Goal: Transaction & Acquisition: Obtain resource

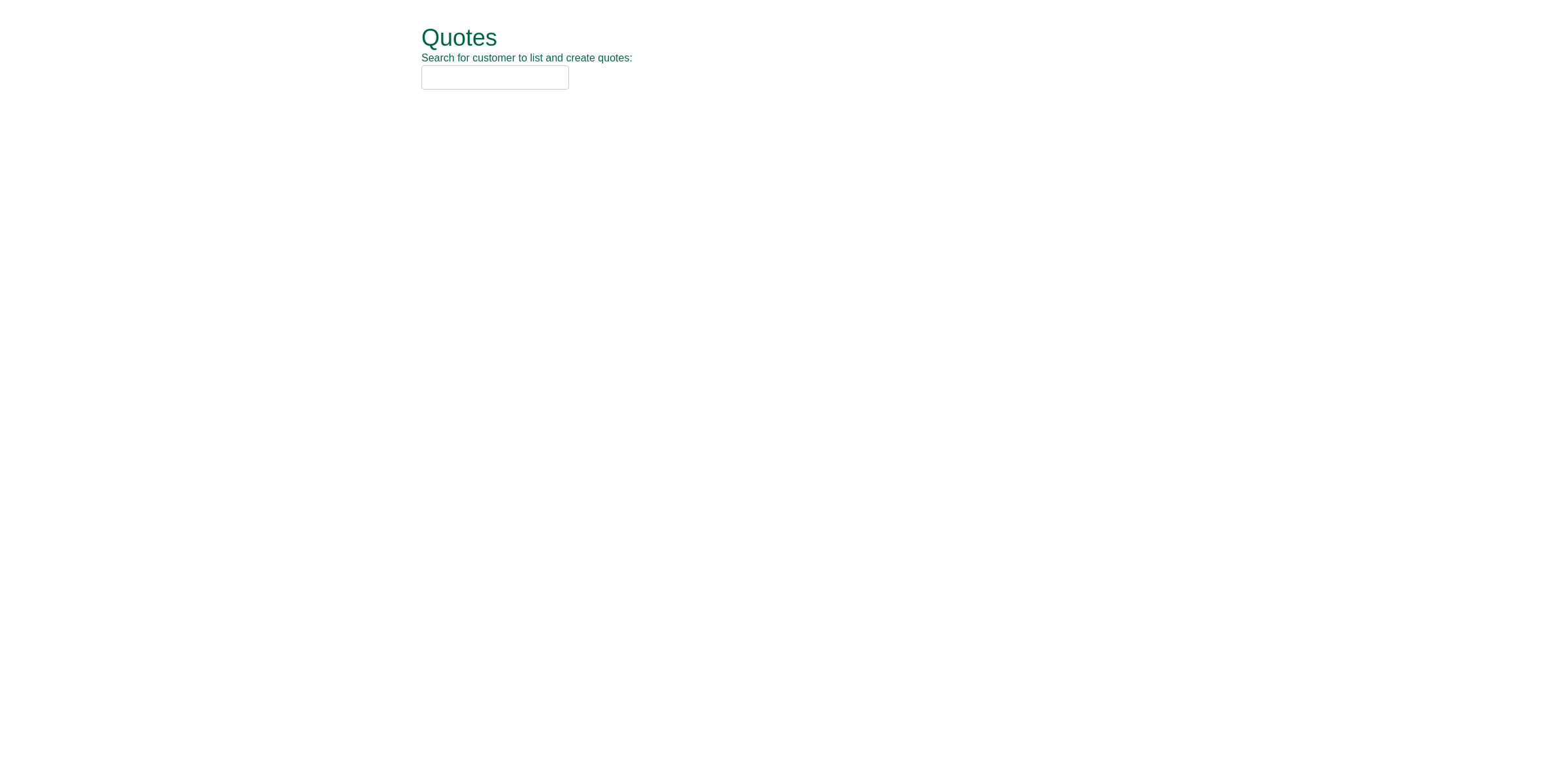
click at [440, 77] on input "text" at bounding box center [495, 77] width 148 height 24
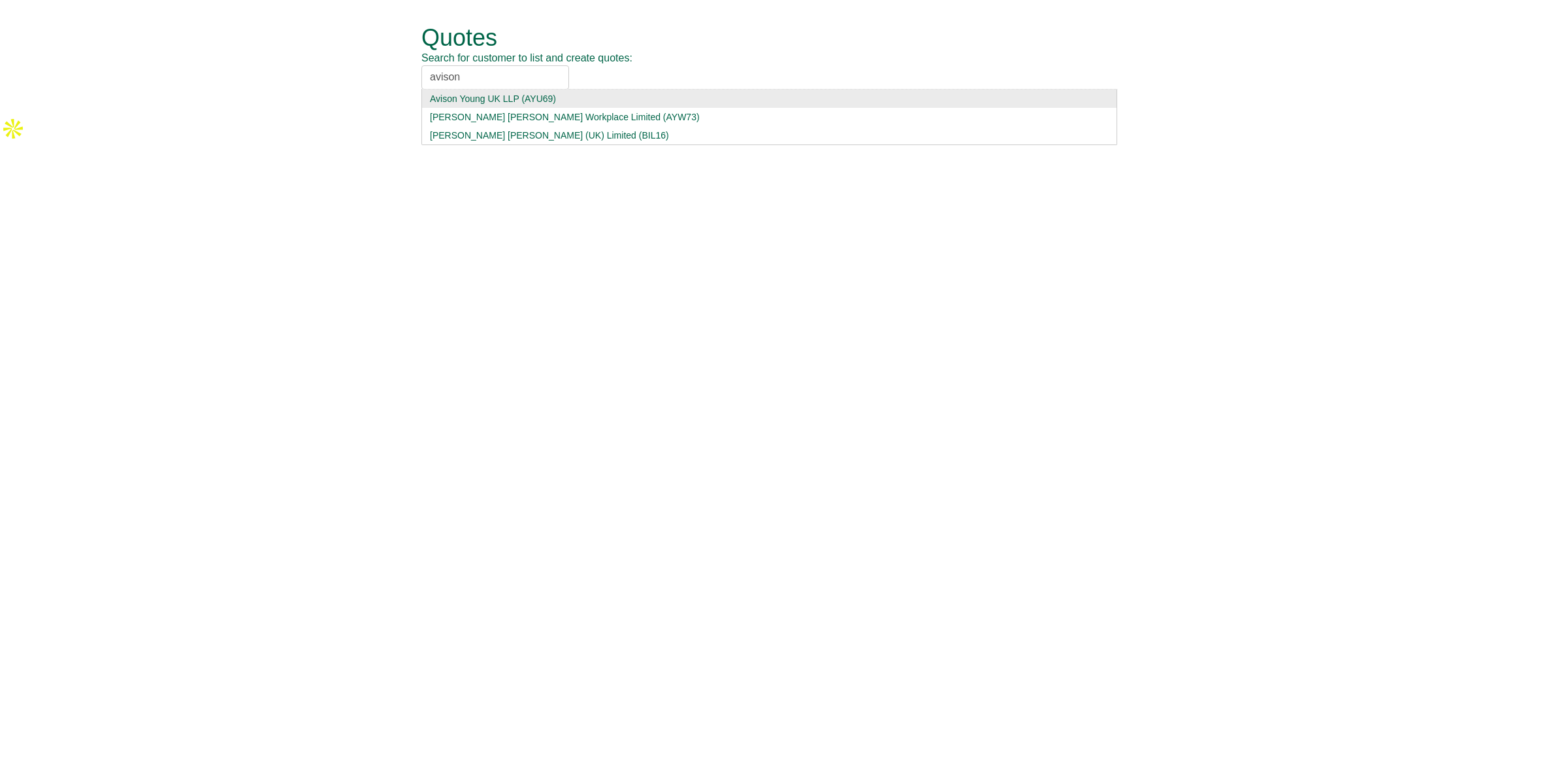
type input "avison"
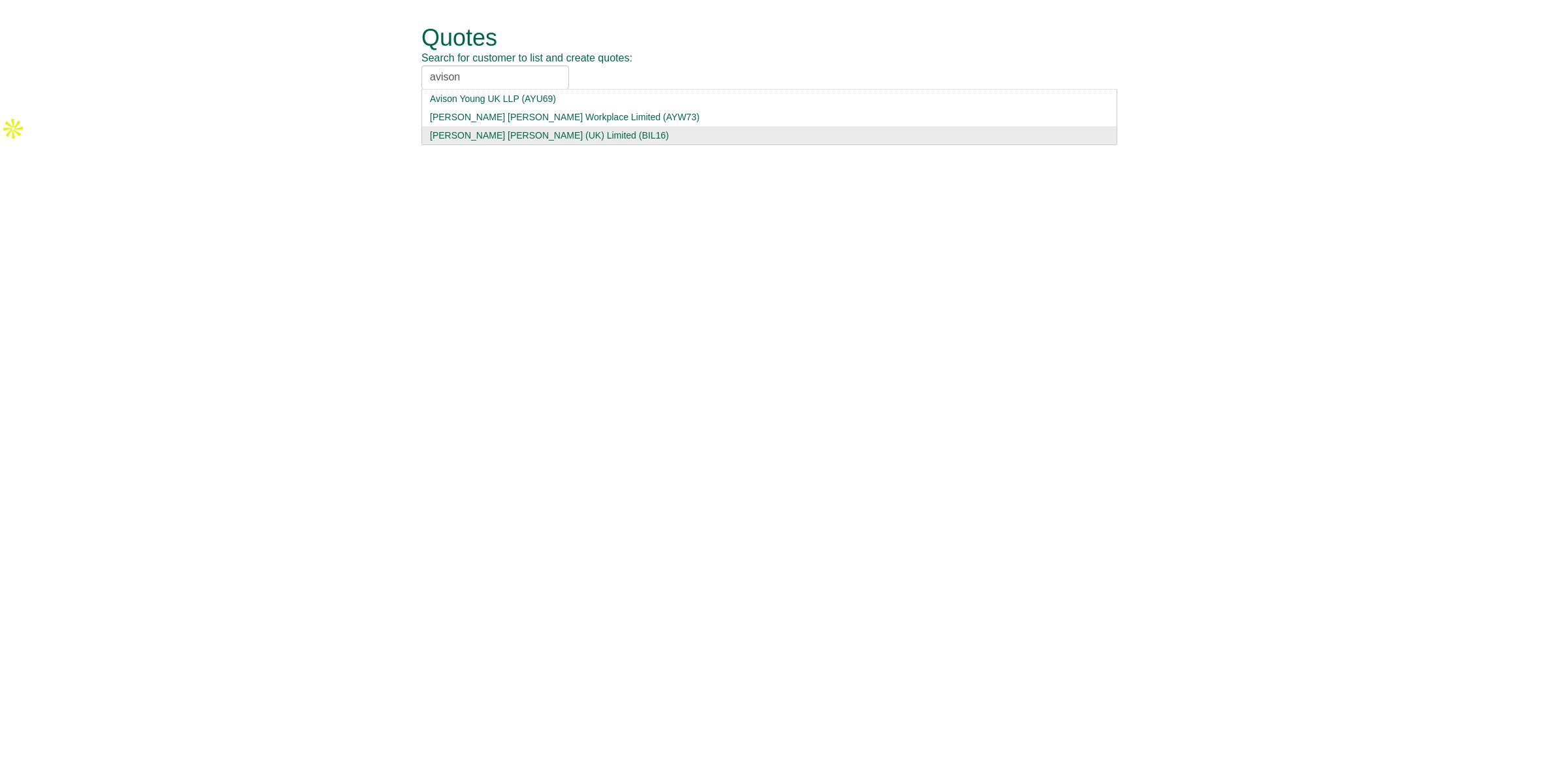
click at [548, 132] on div "Avison Young (UK) Limited (BIL16)" at bounding box center [769, 135] width 679 height 13
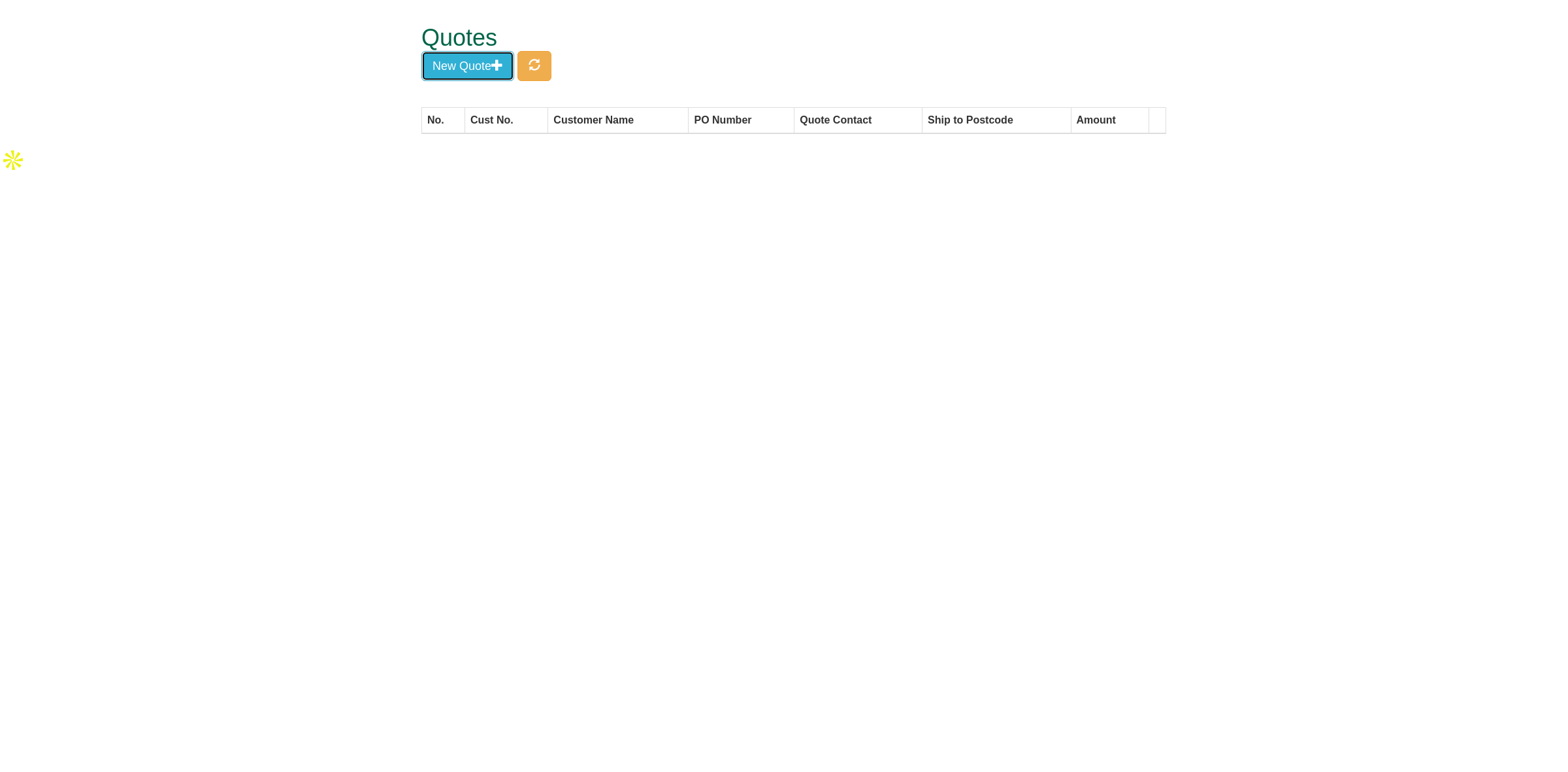
click at [462, 73] on button "New Quote" at bounding box center [468, 66] width 93 height 30
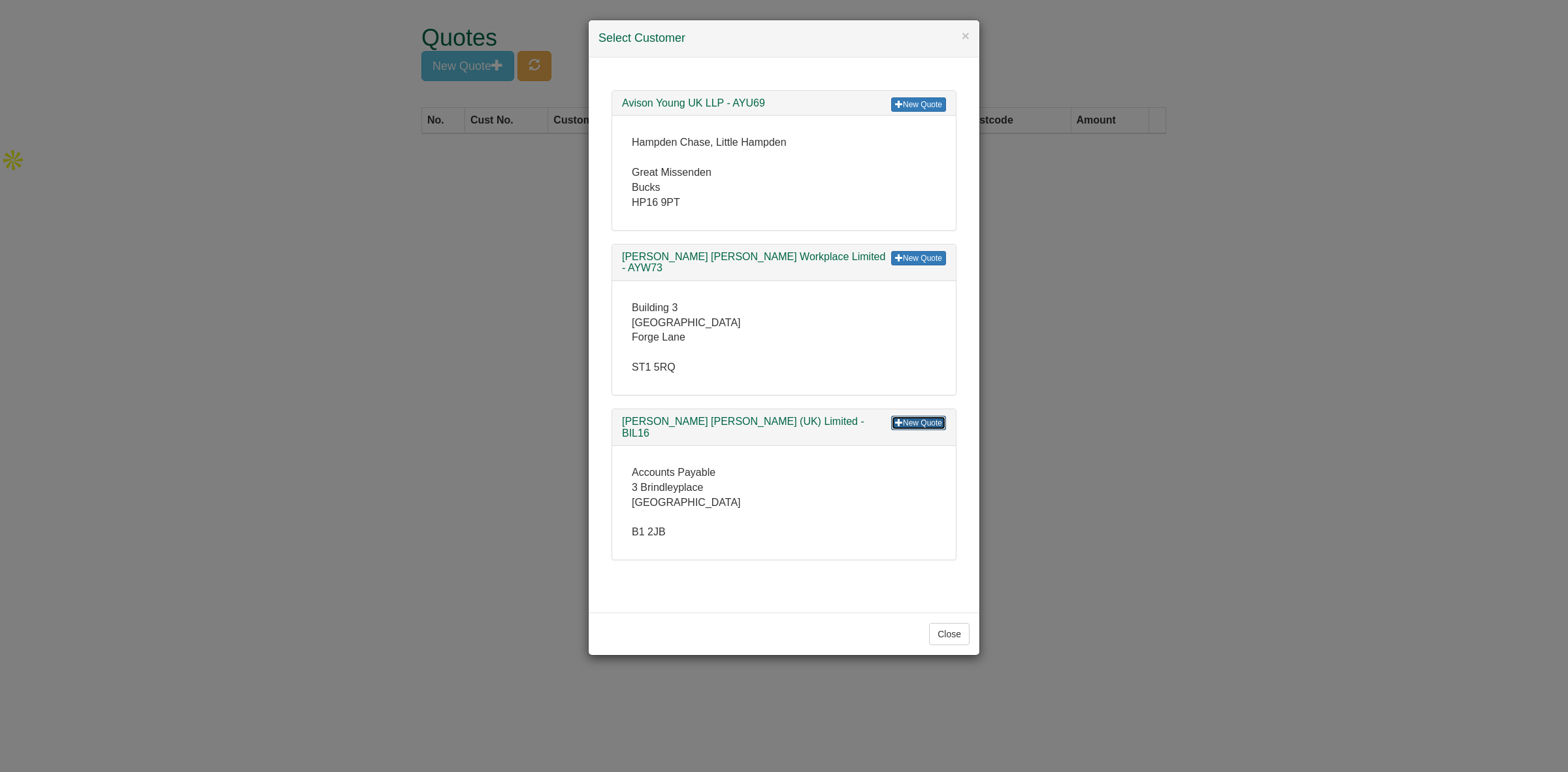
click at [912, 415] on link "New Quote" at bounding box center [918, 422] width 55 height 15
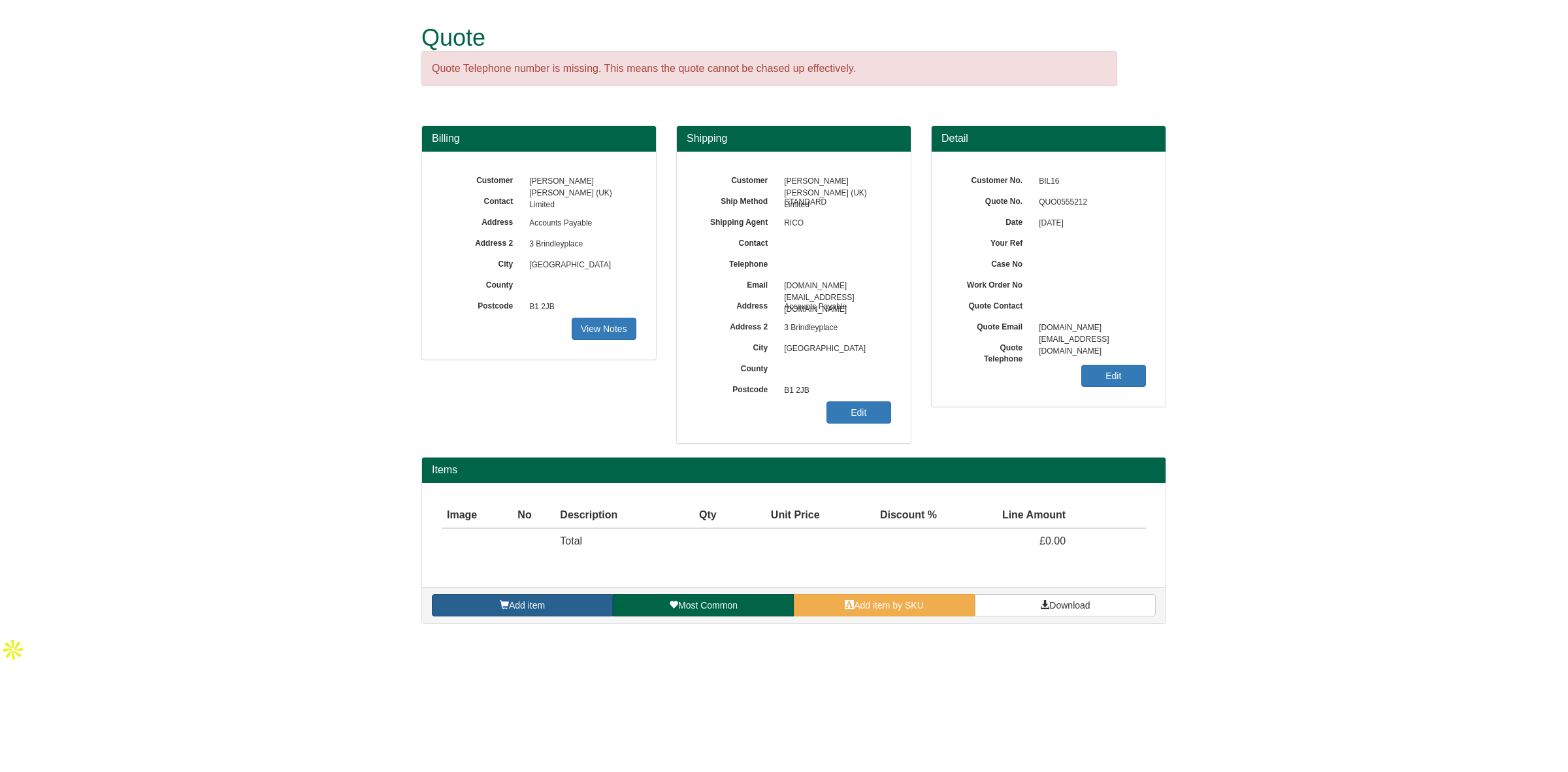
click at [536, 601] on span "Add item" at bounding box center [527, 605] width 36 height 10
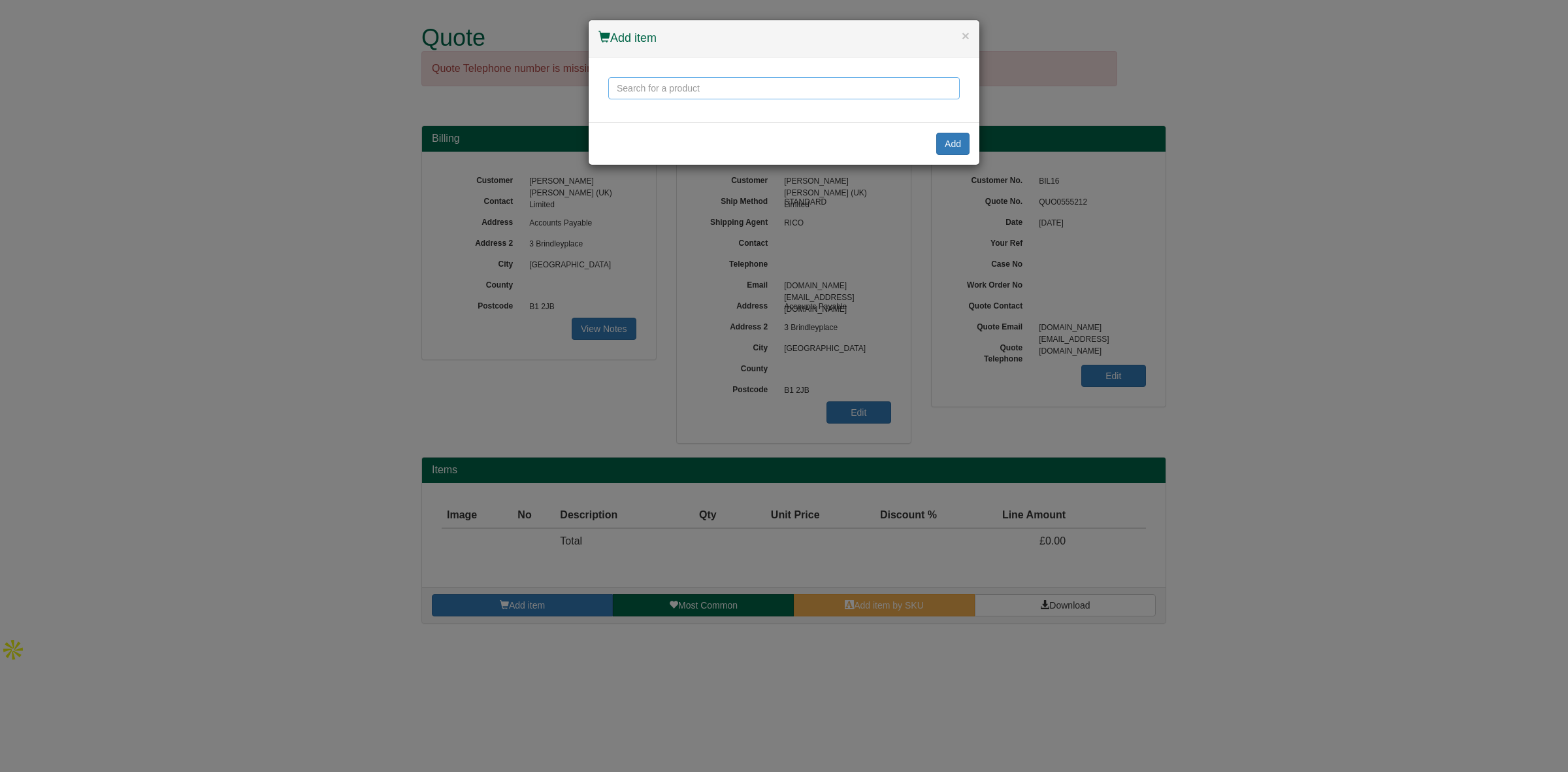
click at [634, 94] on input "text" at bounding box center [784, 88] width 352 height 22
type input "d"
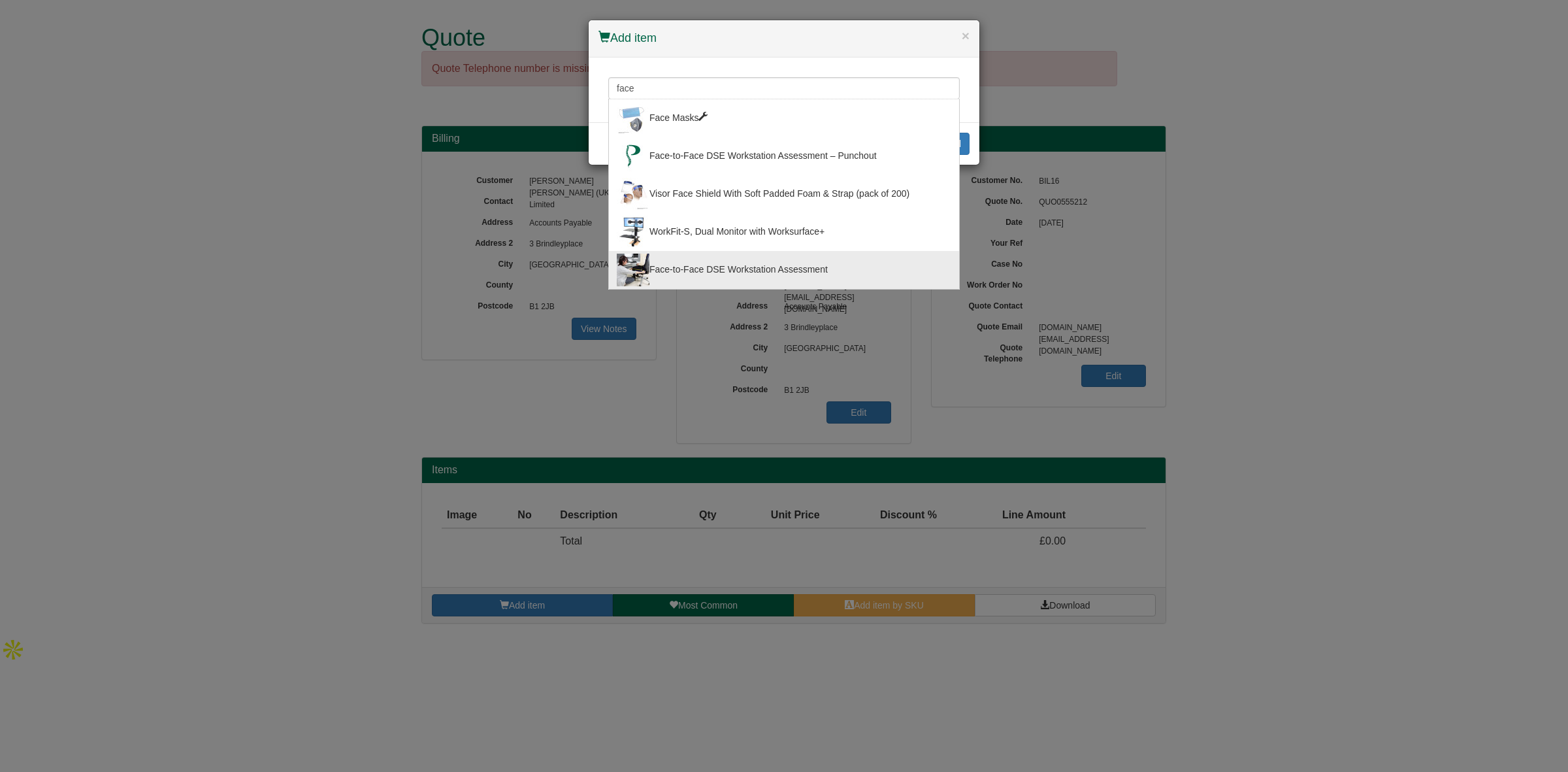
click at [720, 265] on div "Face-to-Face DSE Workstation Assessment" at bounding box center [784, 270] width 335 height 33
type input "Face-to-Face DSE Workstation Assessment"
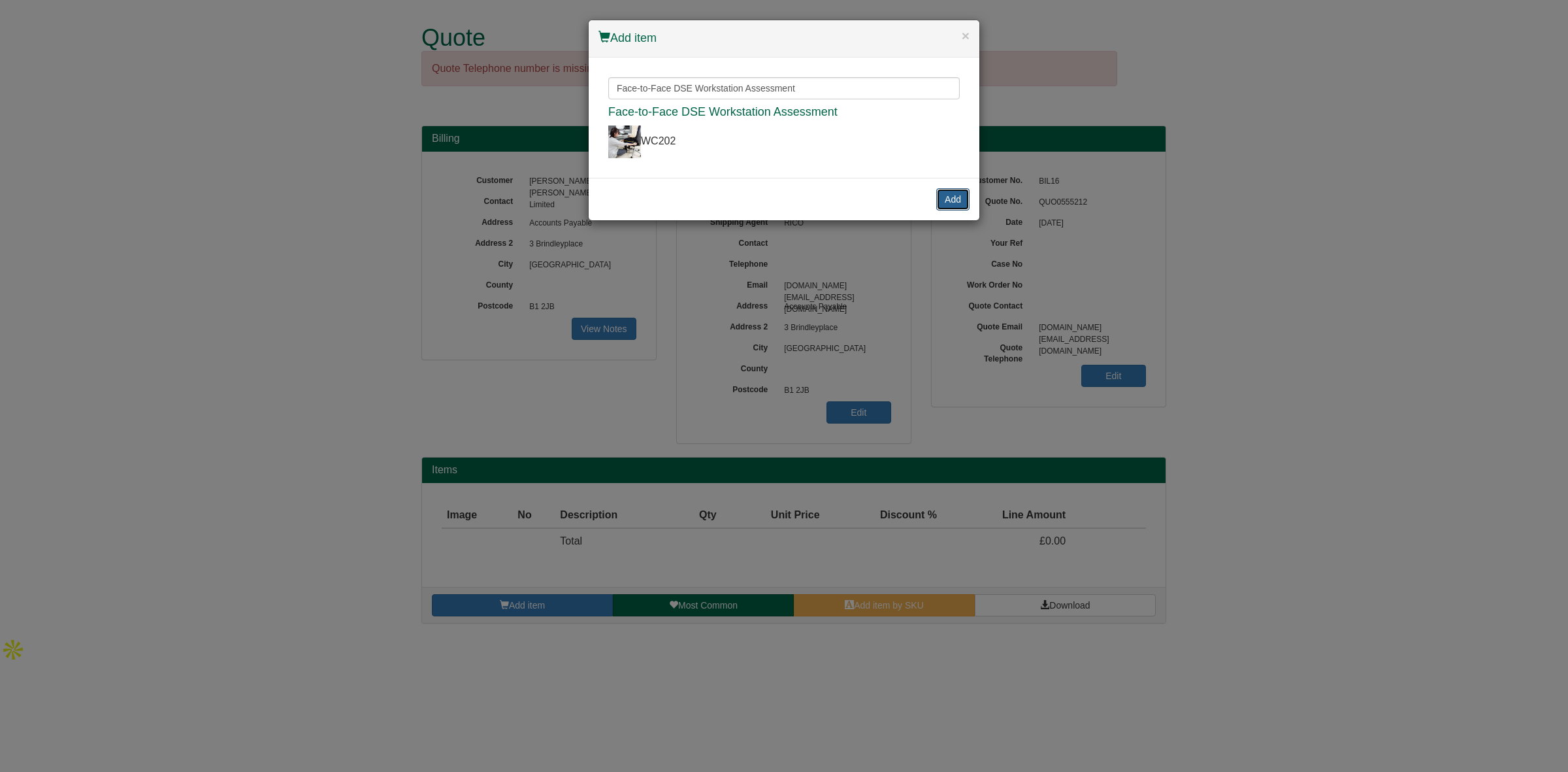
click at [951, 200] on button "Add" at bounding box center [953, 199] width 33 height 22
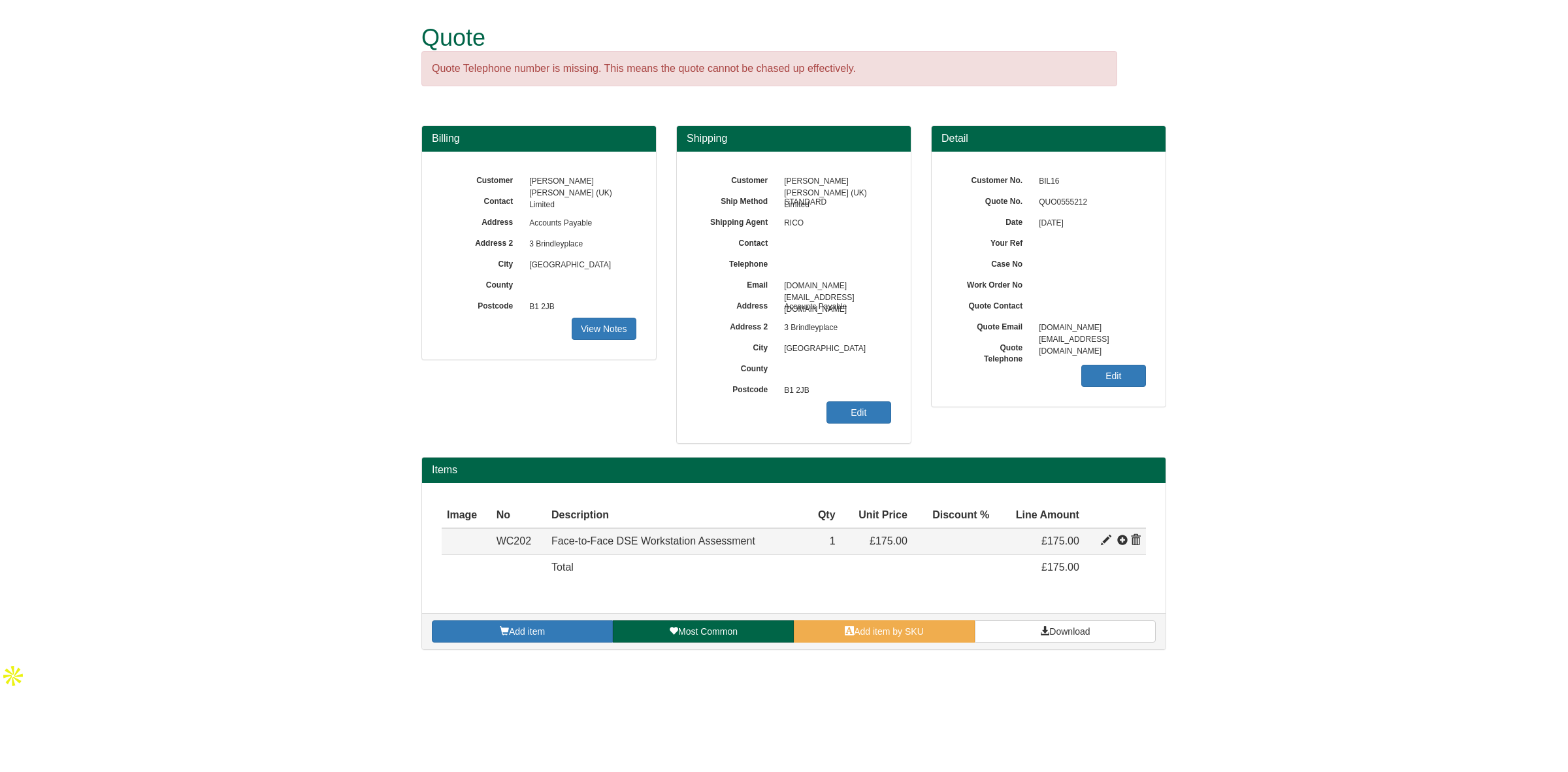
click at [1106, 537] on span at bounding box center [1106, 540] width 10 height 10
type input "Face-to-Face DSE Workstation Assessment"
type input "50.17"
type input "175.00"
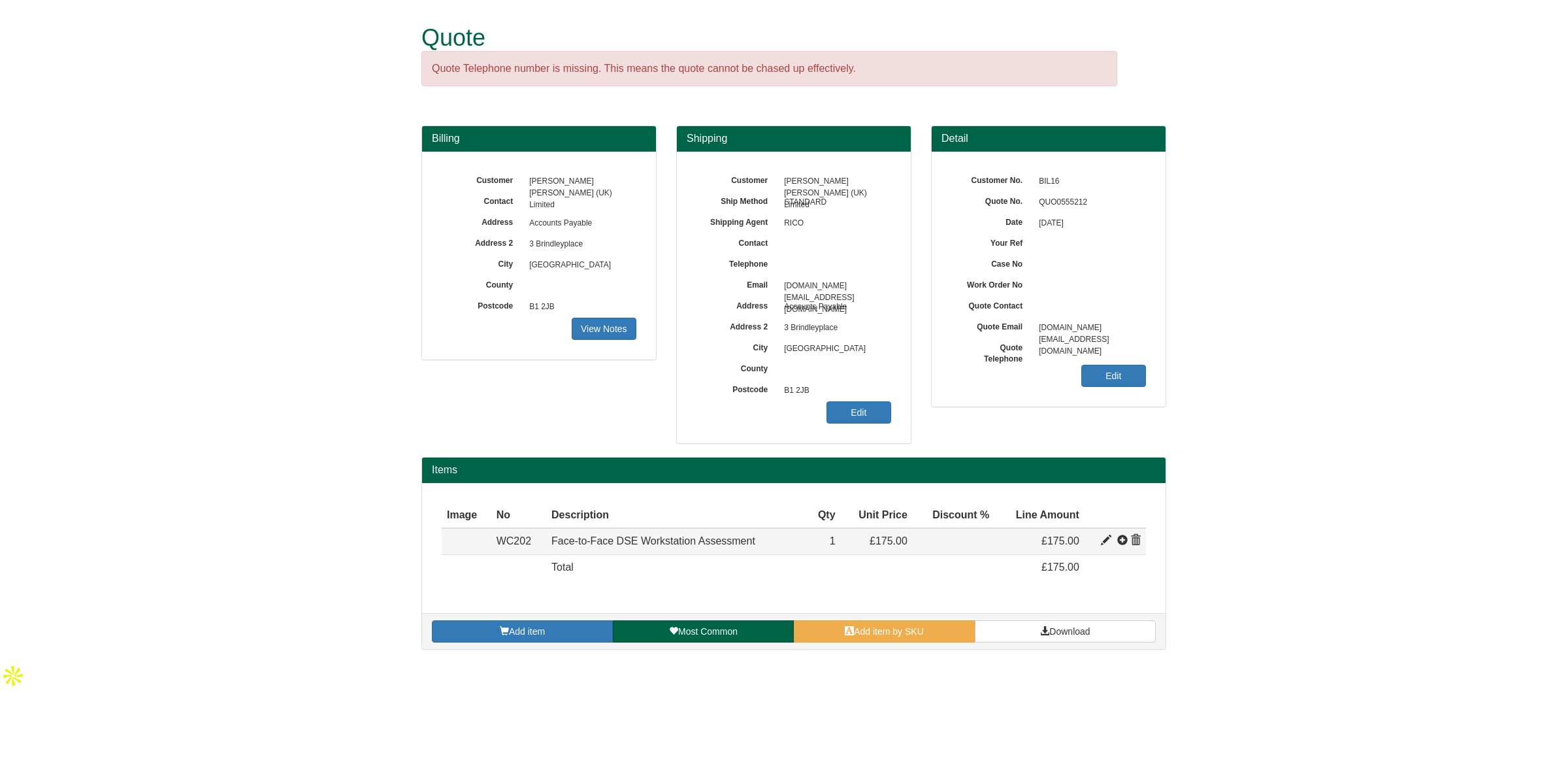
type input "1"
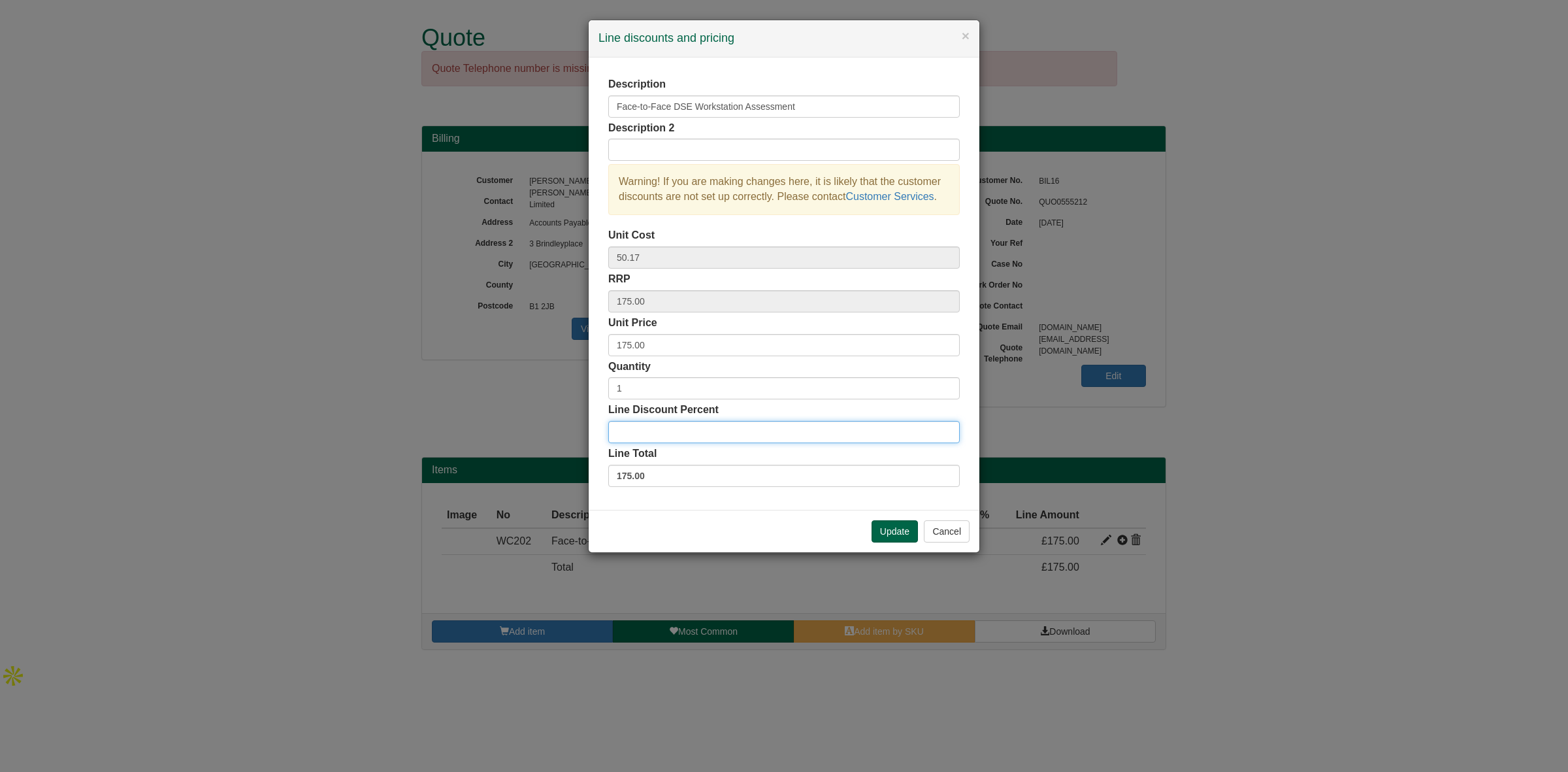
click at [639, 428] on input "Line Discount Percent" at bounding box center [784, 432] width 352 height 22
type input "75"
click at [632, 386] on input "1" at bounding box center [784, 388] width 352 height 22
type input "5"
drag, startPoint x: 666, startPoint y: 433, endPoint x: 520, endPoint y: 430, distance: 146.0
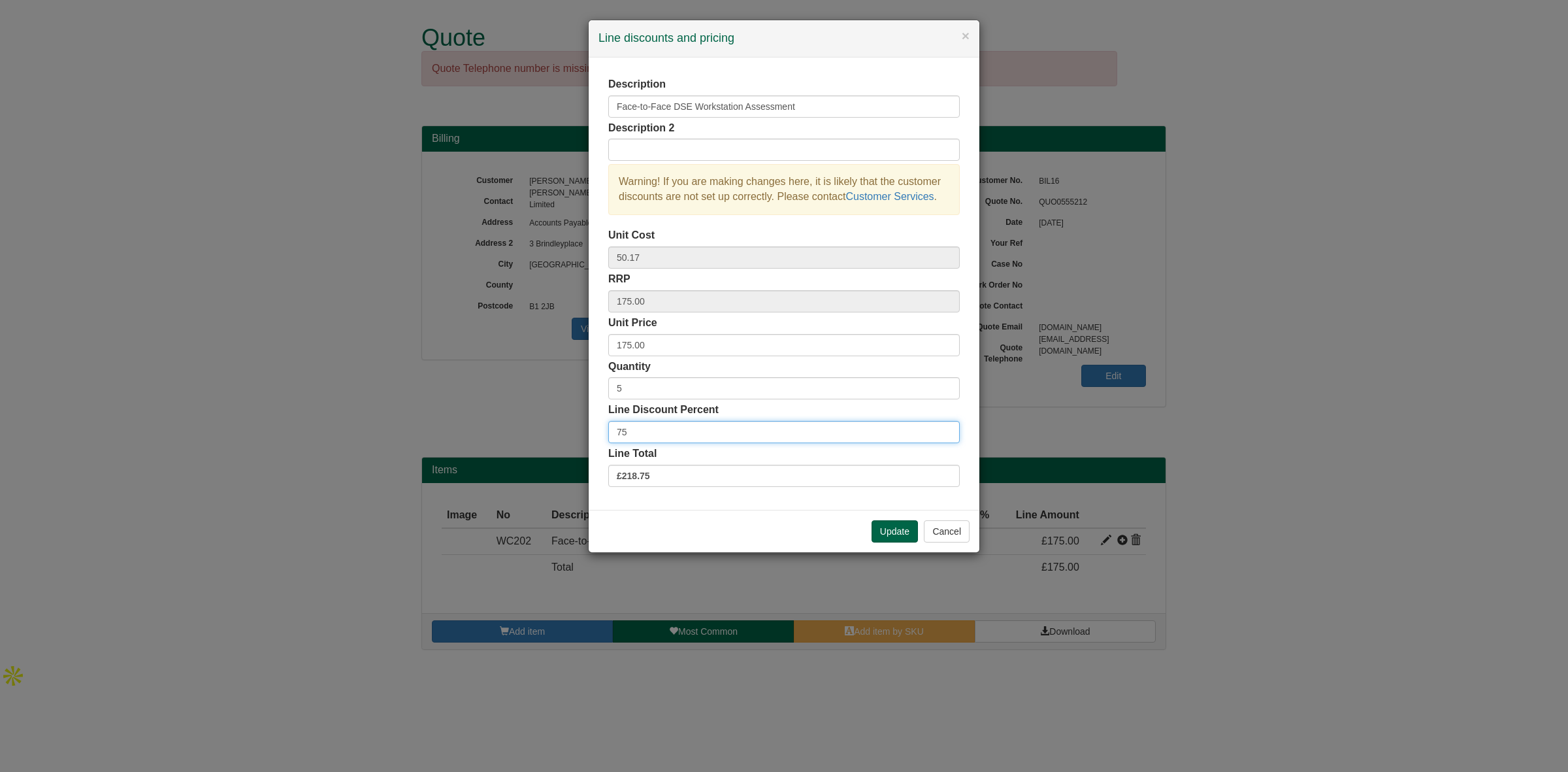
click at [518, 429] on div "× Line discounts and pricing Description Face-to-Face DSE Workstation Assessmen…" at bounding box center [784, 386] width 1568 height 772
drag, startPoint x: 653, startPoint y: 344, endPoint x: 494, endPoint y: 328, distance: 159.8
click at [494, 328] on div "× Line discounts and pricing Description Face-to-Face DSE Workstation Assessmen…" at bounding box center [784, 386] width 1568 height 772
type input "75"
click at [907, 528] on button "Update" at bounding box center [895, 531] width 46 height 22
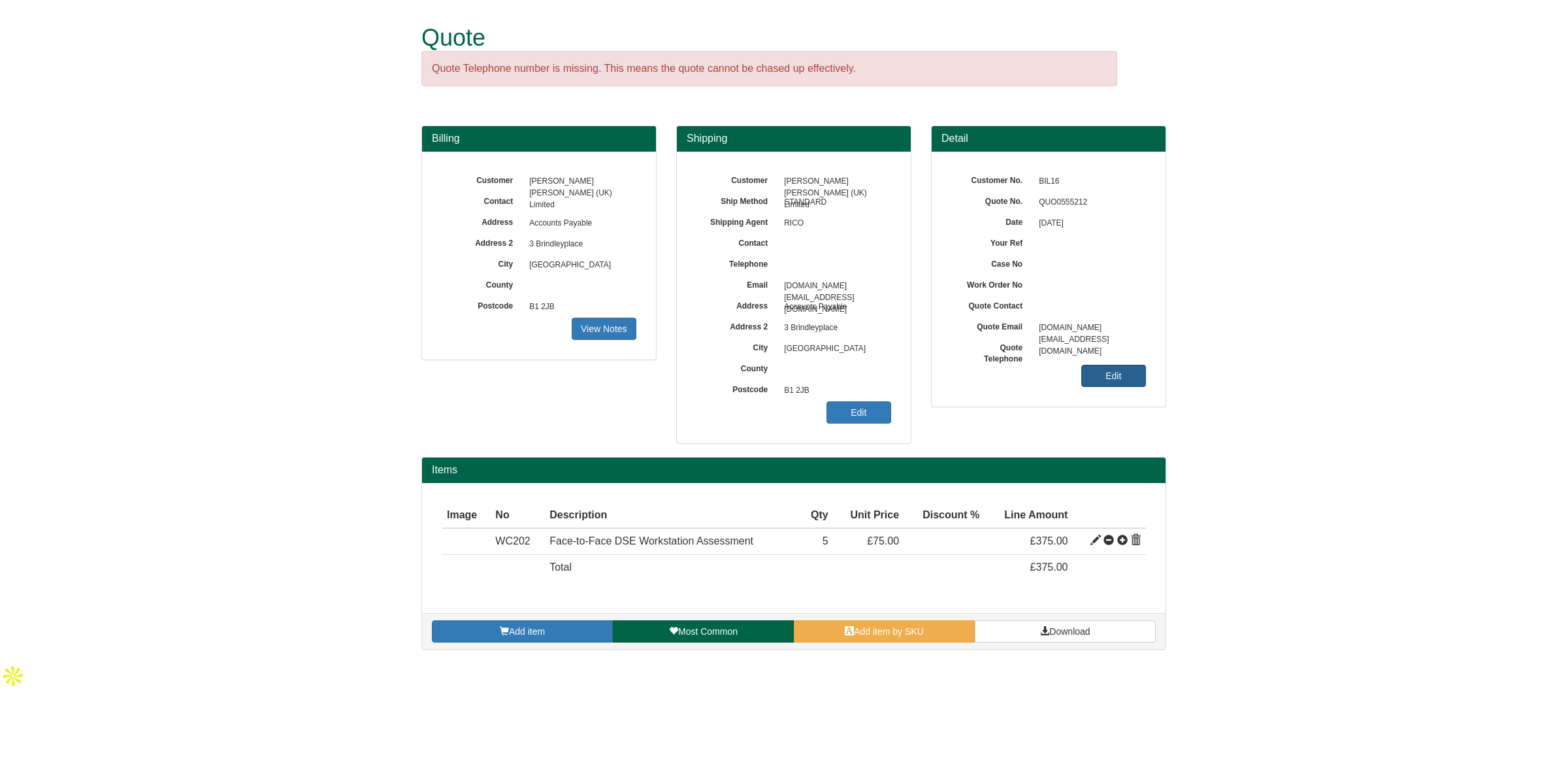
click at [1112, 370] on link "Edit" at bounding box center [1113, 376] width 64 height 22
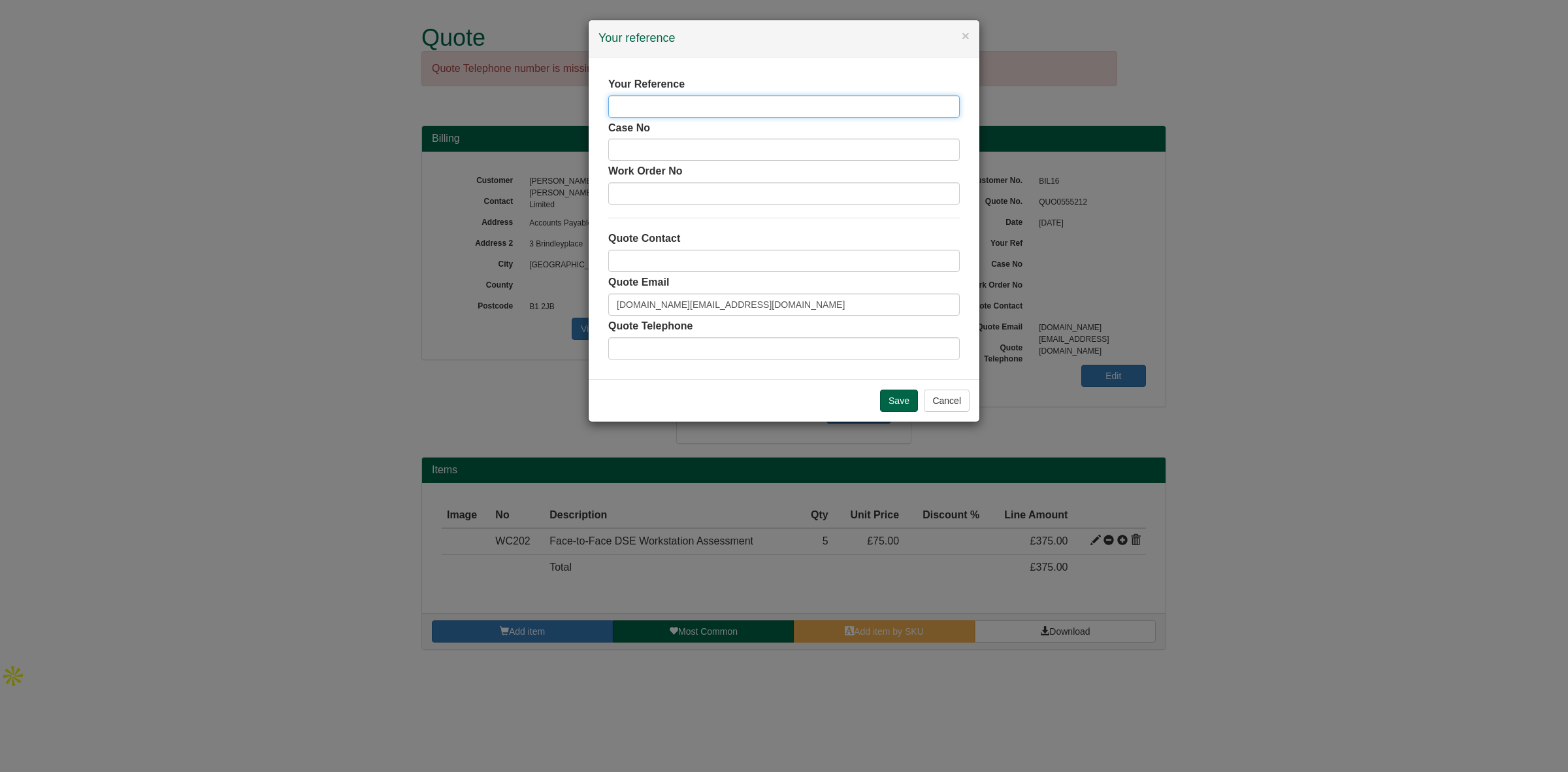
click at [648, 102] on input "text" at bounding box center [784, 106] width 352 height 22
paste input "Khedarun"
type input "[PERSON_NAME]"
drag, startPoint x: 665, startPoint y: 252, endPoint x: 662, endPoint y: 262, distance: 10.4
click at [665, 252] on input "text" at bounding box center [784, 260] width 352 height 22
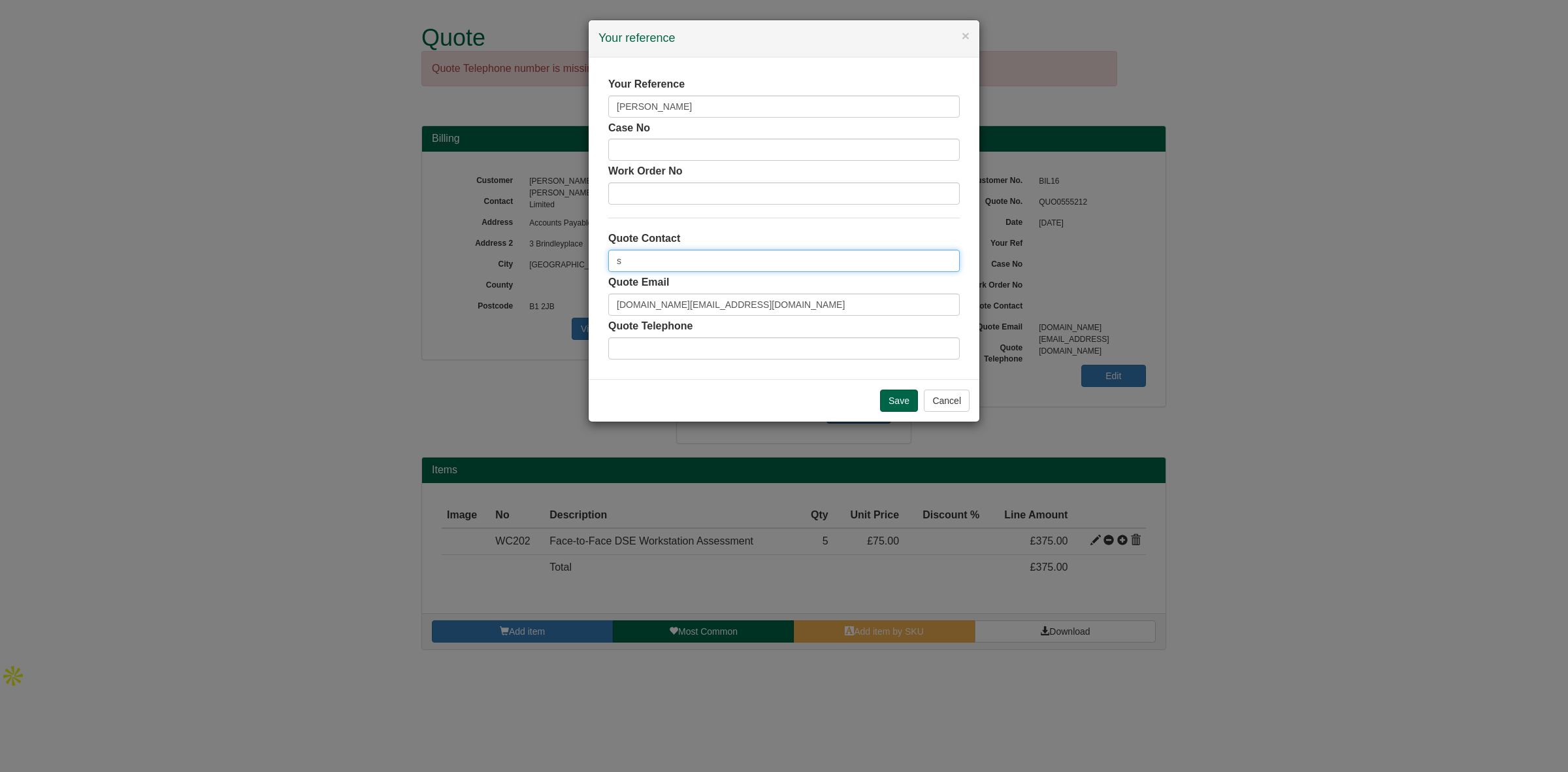
type input "[PERSON_NAME]"
drag, startPoint x: 782, startPoint y: 312, endPoint x: 397, endPoint y: 308, distance: 385.0
click at [397, 307] on div "× Your reference Your Reference Mariza Khedarun Case No Work Order No Quote Con…" at bounding box center [784, 386] width 1568 height 772
drag, startPoint x: 676, startPoint y: 110, endPoint x: 511, endPoint y: 106, distance: 165.0
click at [511, 106] on div "× Your reference Your Reference Mariza Khedarun Case No Work Order No Quote Con…" at bounding box center [784, 386] width 1568 height 772
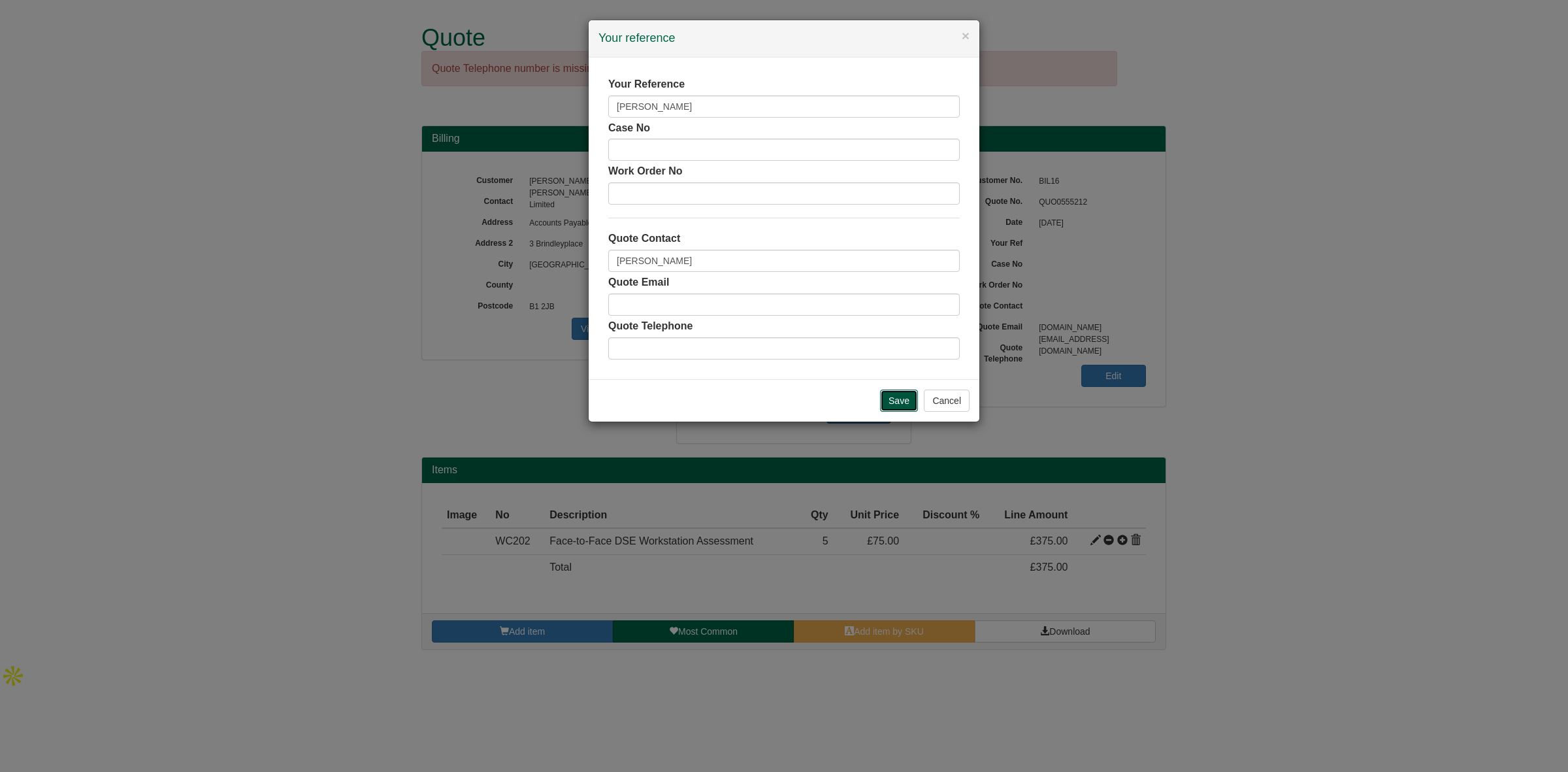
click at [903, 407] on input "Save" at bounding box center [899, 401] width 38 height 22
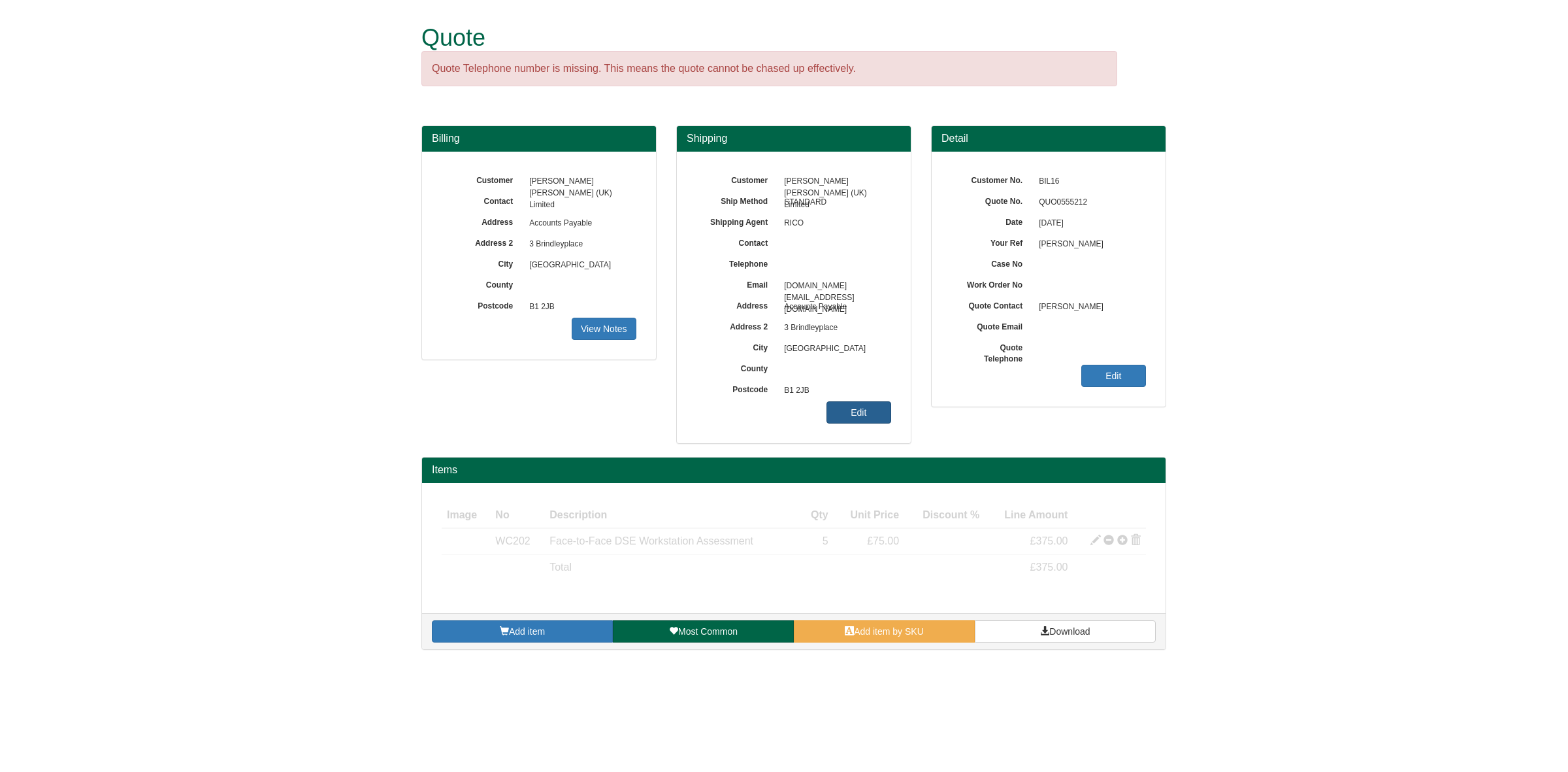
click at [864, 414] on link "Edit" at bounding box center [858, 412] width 64 height 22
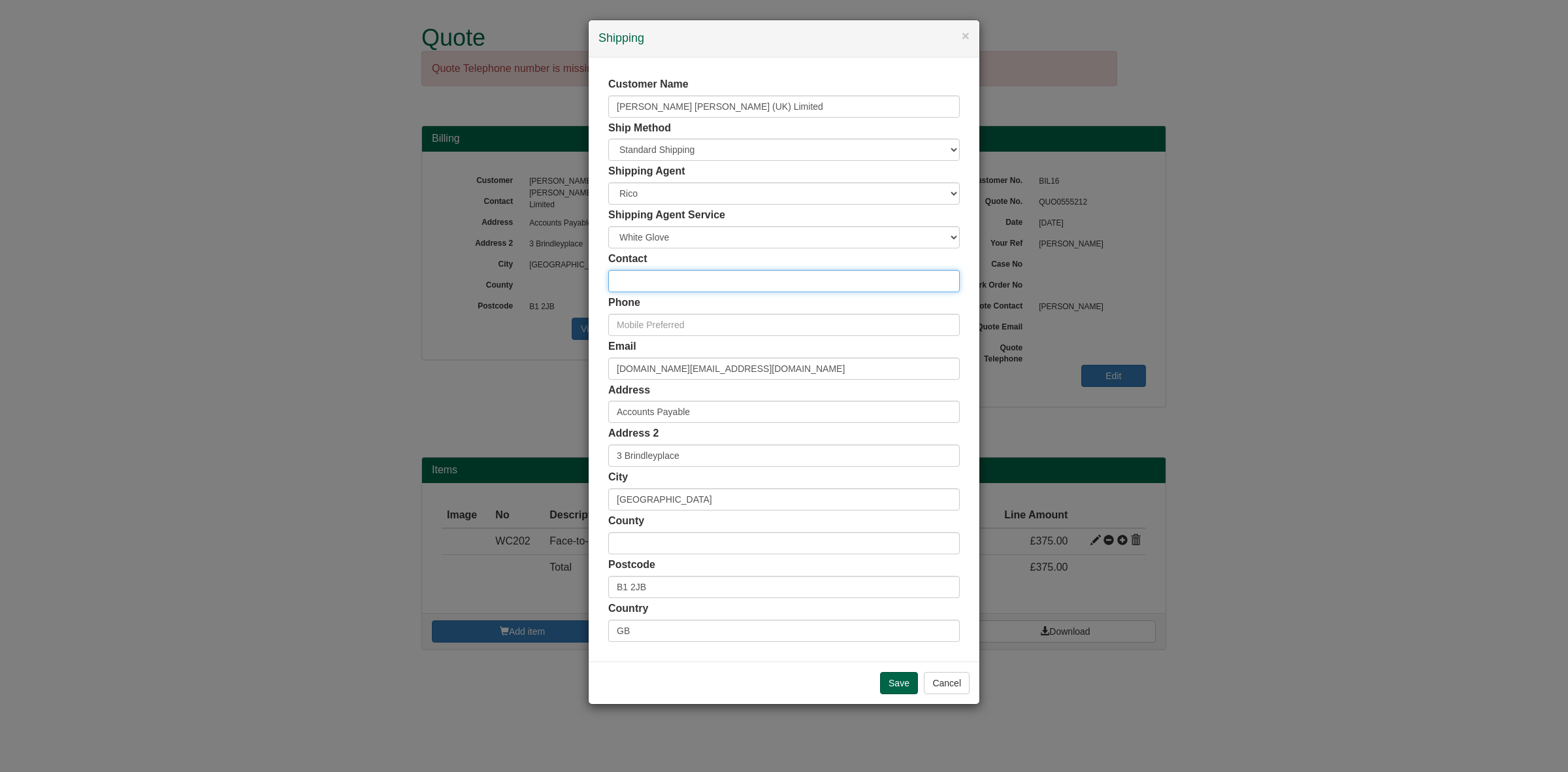
click at [653, 275] on input "text" at bounding box center [784, 281] width 352 height 22
paste input "[PERSON_NAME]"
type input "[PERSON_NAME]"
drag, startPoint x: 778, startPoint y: 367, endPoint x: 411, endPoint y: 346, distance: 367.6
click at [411, 346] on div "× Shipping Customer Name Avison Young (UK) Limited Ship Method Free of Charge £…" at bounding box center [784, 386] width 1568 height 772
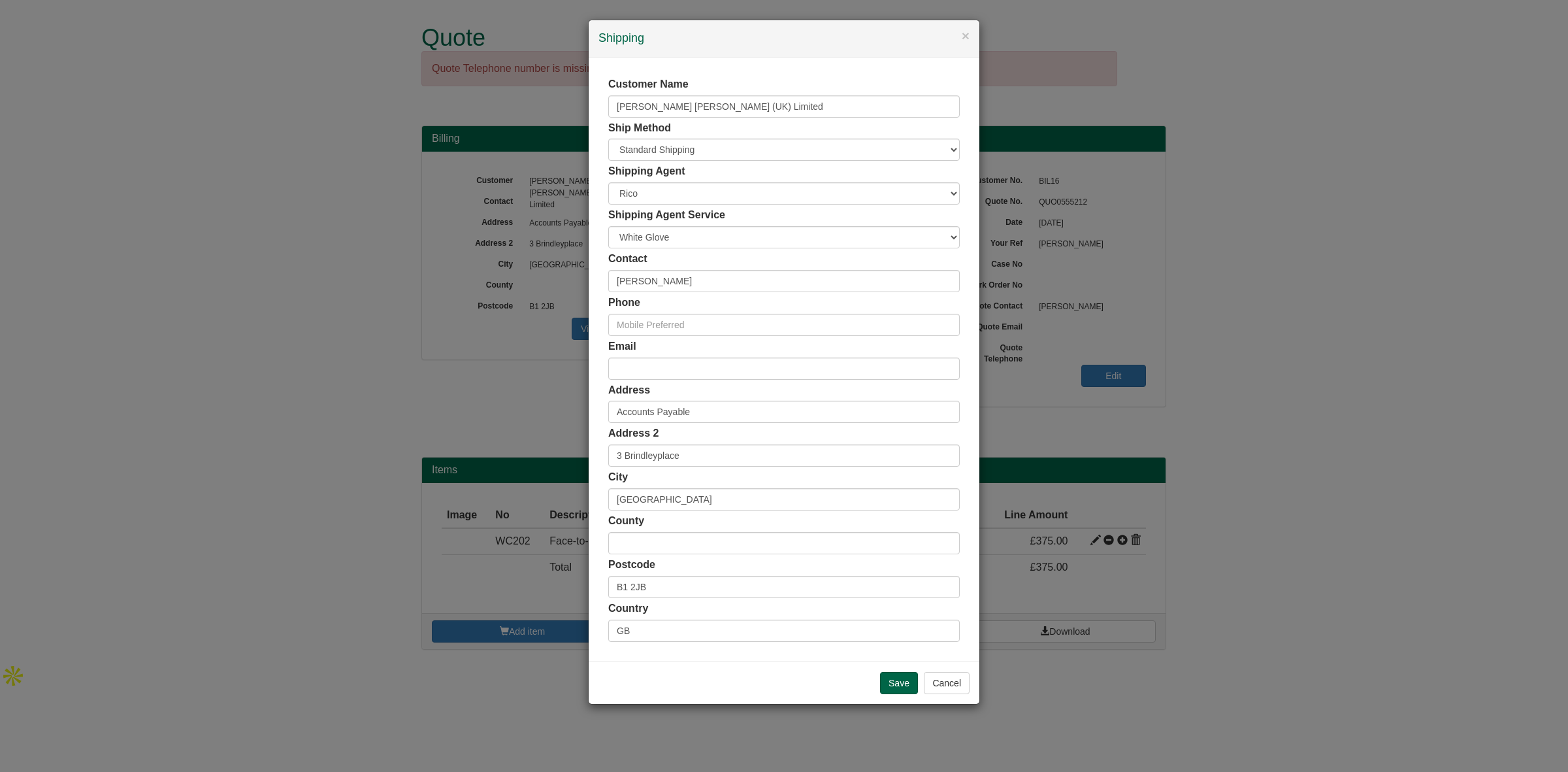
drag, startPoint x: 669, startPoint y: 574, endPoint x: 652, endPoint y: 589, distance: 22.7
click at [621, 576] on div "Postcode B1 2JB" at bounding box center [784, 577] width 352 height 40
drag, startPoint x: 583, startPoint y: 587, endPoint x: 545, endPoint y: 588, distance: 38.0
click at [544, 590] on div "× Shipping Customer Name Avison Young (UK) Limited Ship Method Free of Charge £…" at bounding box center [784, 386] width 1568 height 772
paste input "W1T 2BS"
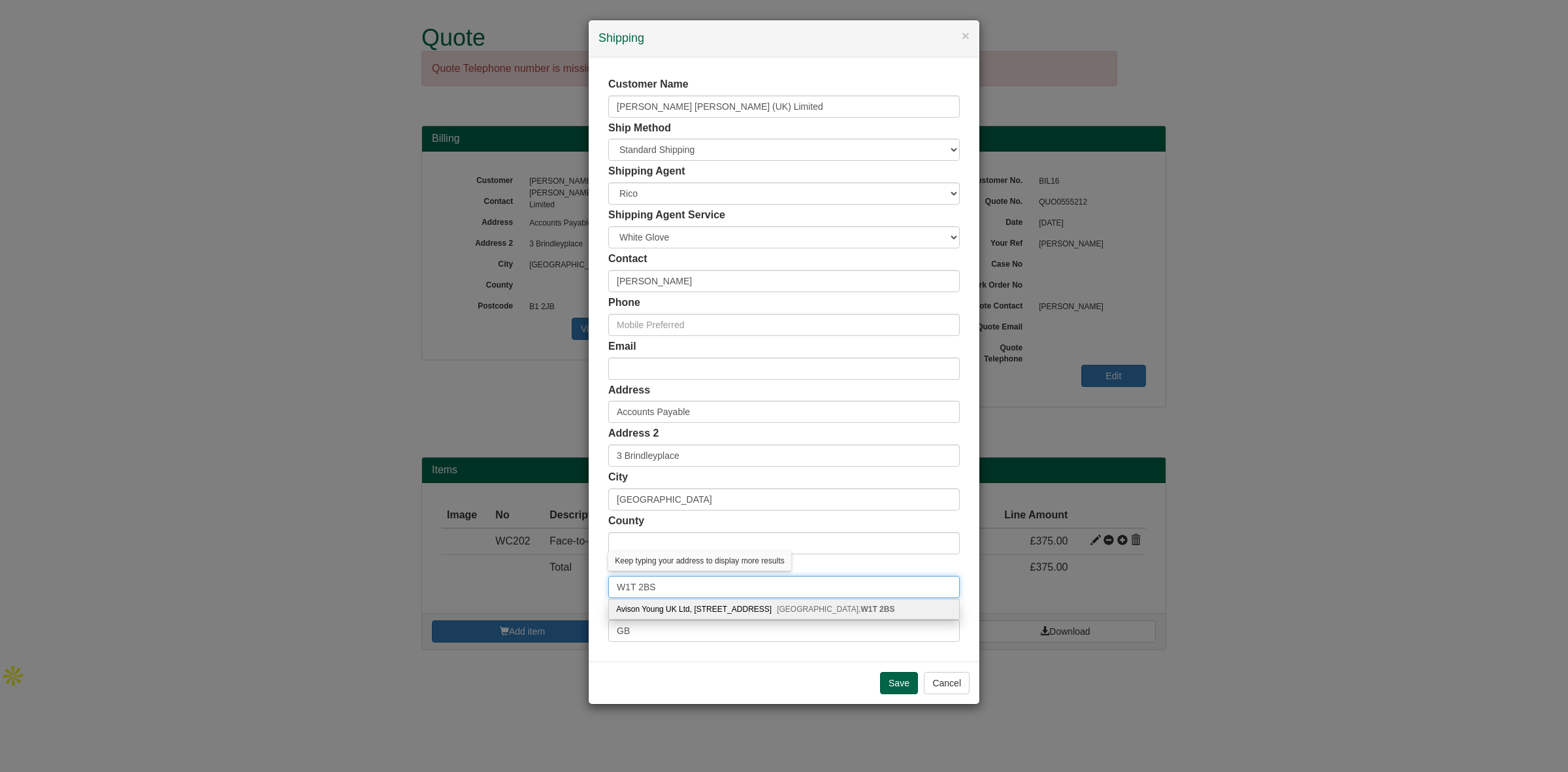
type input "W1T 2BS"
click at [670, 605] on div "Avison Young UK Ltd, 24 Percy Street London, W1T 2BS" at bounding box center [784, 608] width 350 height 19
type input "Avison Young UK Ltd"
type input "[STREET_ADDRESS]"
type input "[GEOGRAPHIC_DATA]"
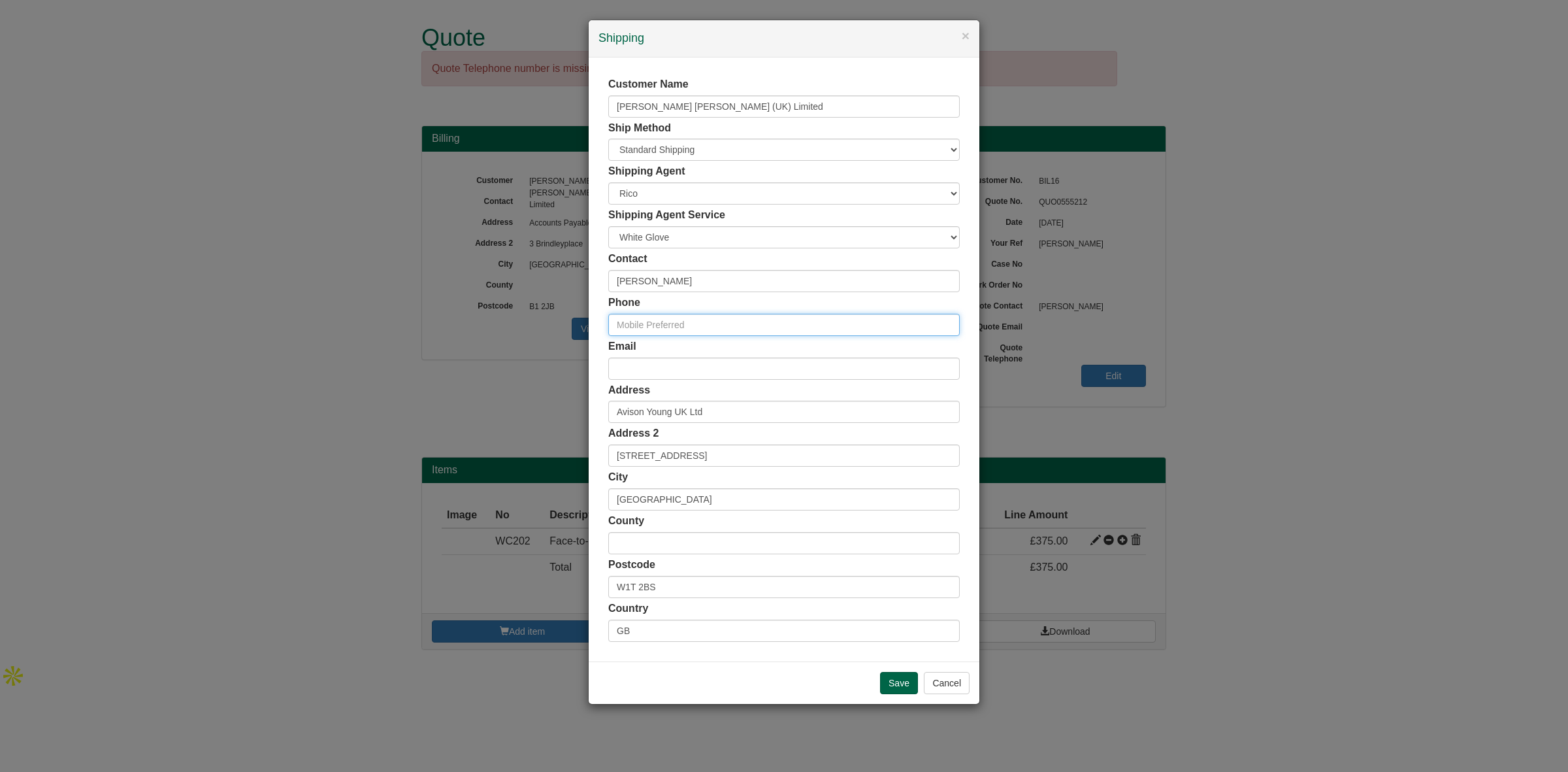
click at [710, 328] on input "text" at bounding box center [784, 325] width 352 height 22
paste input "[PERSON_NAME]"
type input "[PERSON_NAME]"
paste input "[PHONE_NUMBER]"
type input "[PHONE_NUMBER]"
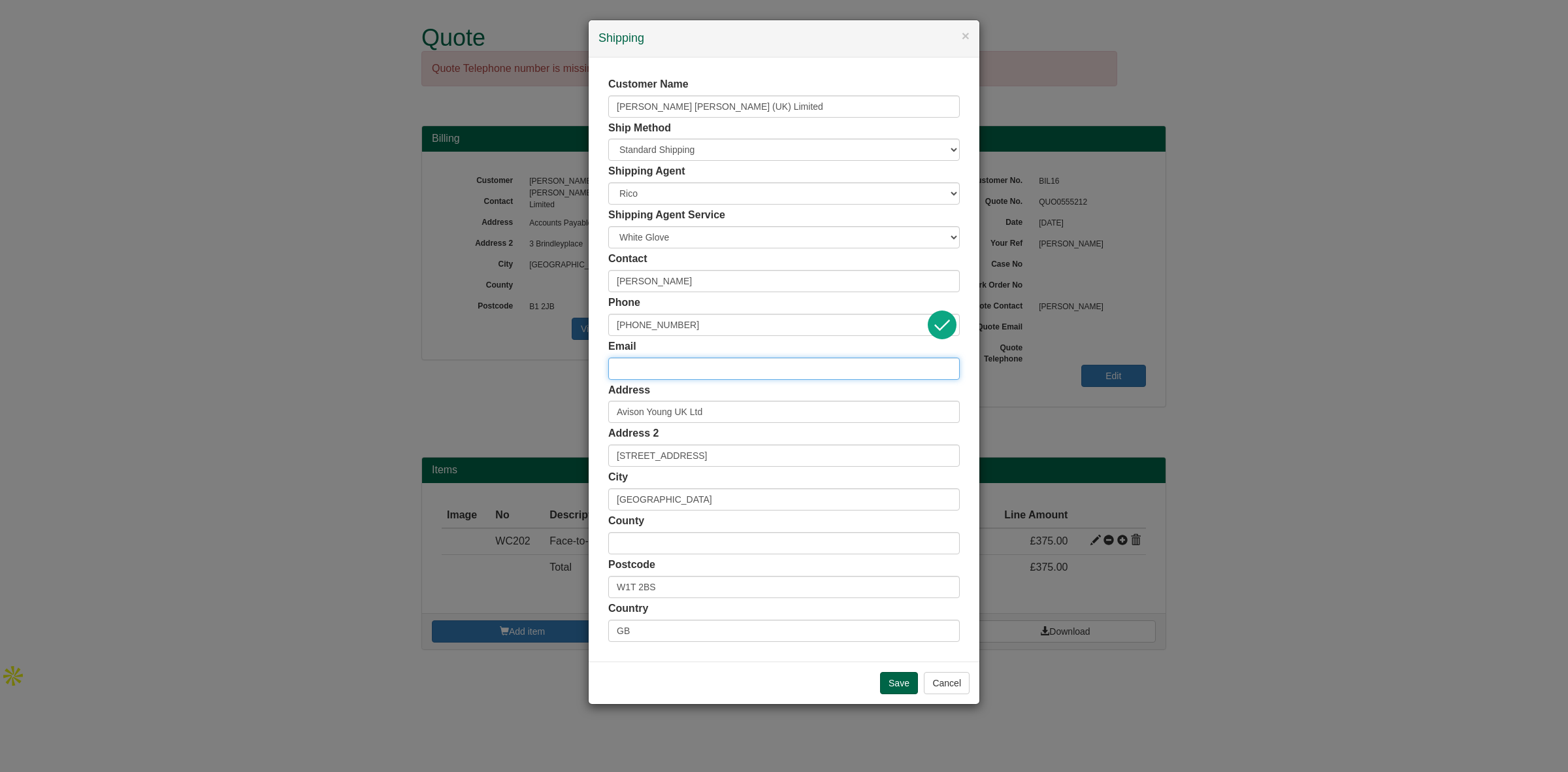
click at [636, 367] on input "email" at bounding box center [784, 368] width 352 height 22
paste input "[PERSON_NAME][EMAIL_ADDRESS][DOMAIN_NAME]"
type input "[PERSON_NAME][EMAIL_ADDRESS][DOMAIN_NAME]"
click at [889, 683] on input "Save" at bounding box center [899, 683] width 38 height 22
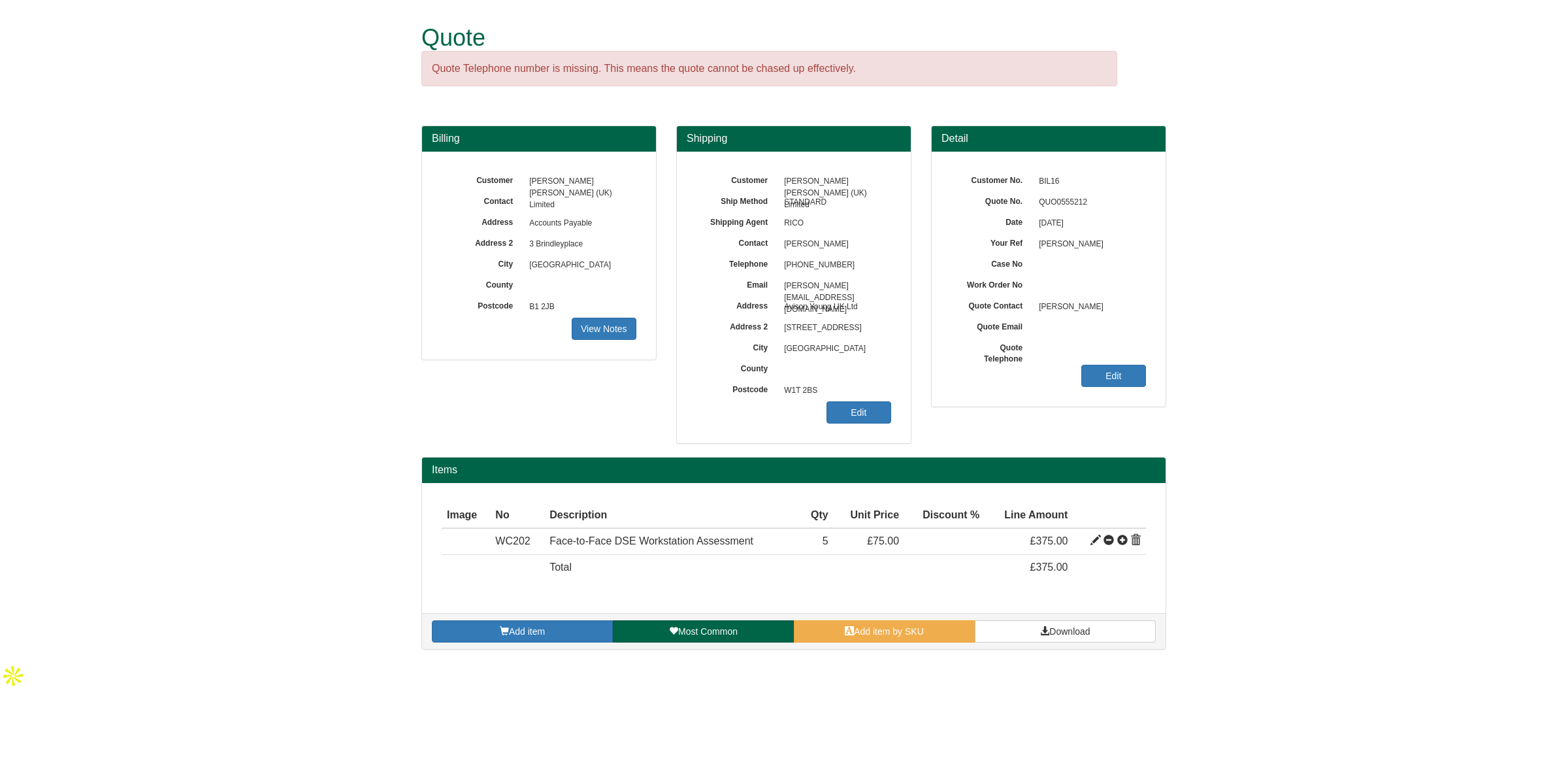
drag, startPoint x: 853, startPoint y: 246, endPoint x: 784, endPoint y: 253, distance: 69.4
click at [784, 253] on span "[PERSON_NAME]" at bounding box center [834, 244] width 114 height 21
copy span "[PERSON_NAME]"
click at [1070, 629] on span "Download" at bounding box center [1069, 631] width 40 height 10
